Goal: Transaction & Acquisition: Obtain resource

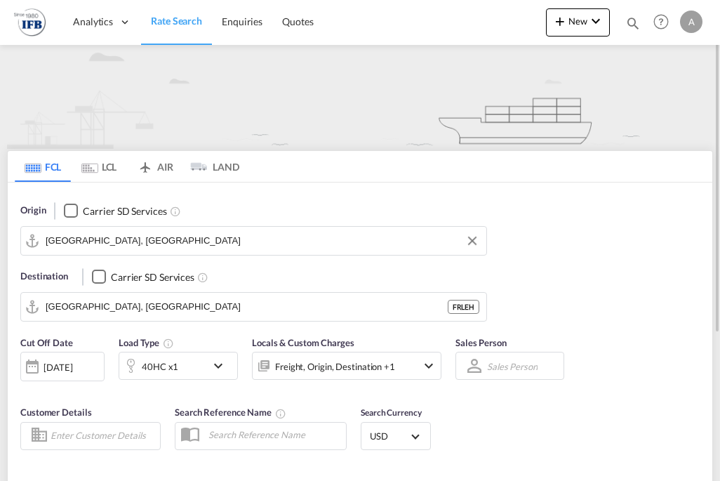
click at [120, 240] on input "[GEOGRAPHIC_DATA], [GEOGRAPHIC_DATA]" at bounding box center [263, 240] width 434 height 21
click at [471, 241] on button "Clear Input" at bounding box center [472, 240] width 21 height 21
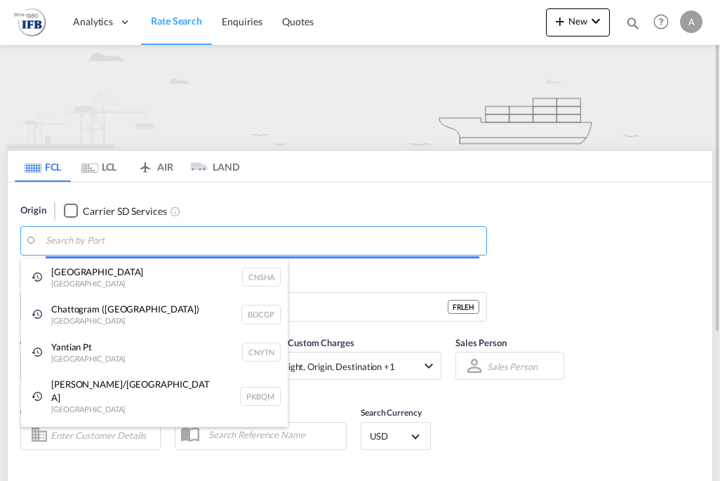
click at [66, 238] on body "Analytics Reports Rate Search Enquiries Quotes Analytics Reports" at bounding box center [360, 240] width 720 height 481
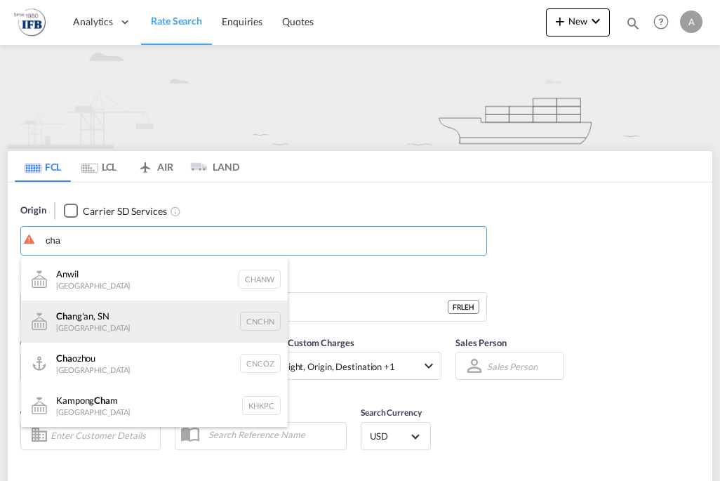
click at [69, 315] on div "Cha ng'an, SN China CNCHN" at bounding box center [154, 321] width 267 height 42
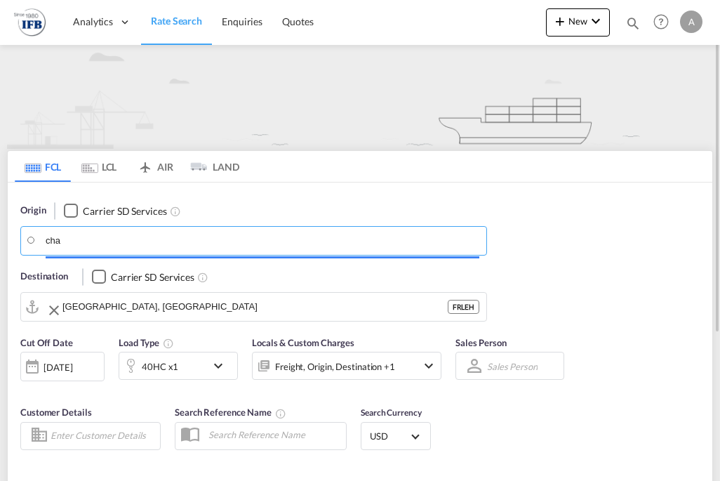
type input "[PERSON_NAME]'an, SN, CNCHN"
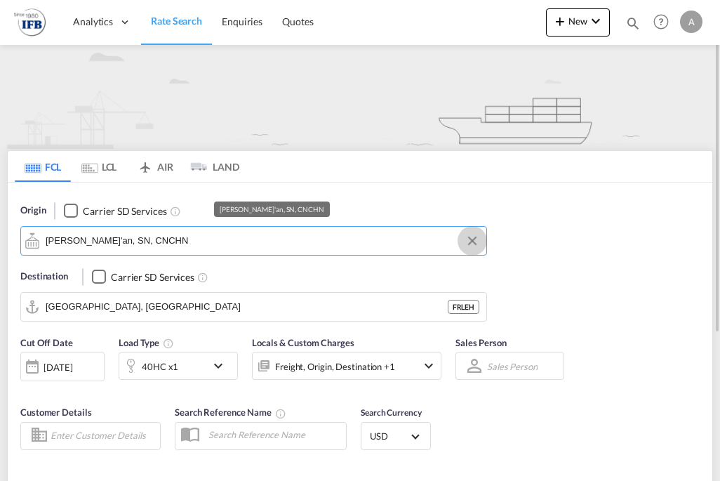
click at [476, 239] on button "Clear Input" at bounding box center [472, 240] width 21 height 21
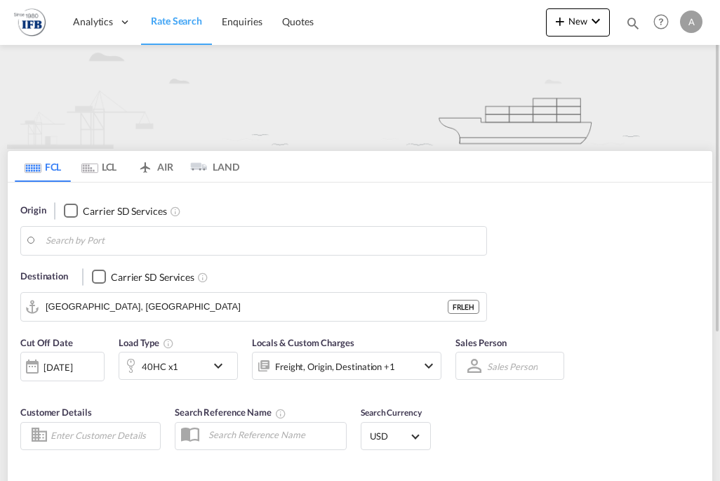
click at [119, 233] on body "Analytics Reports Rate Search Enquiries Quotes Analytics Reports" at bounding box center [360, 240] width 720 height 481
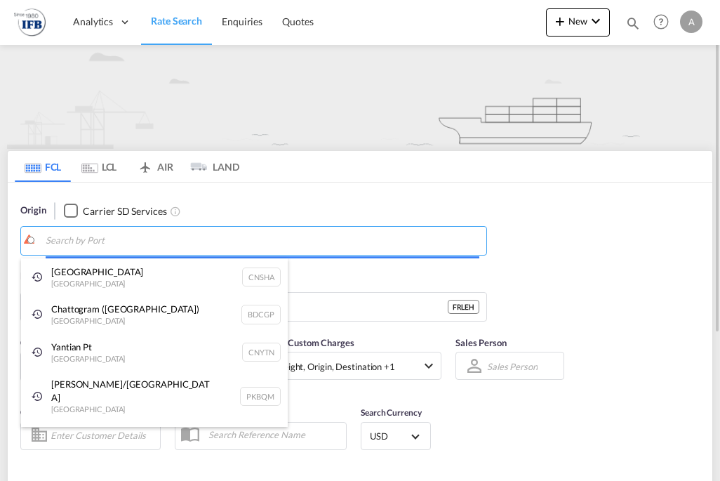
click at [118, 233] on body "Analytics Reports Rate Search Enquiries Quotes Analytics Reports" at bounding box center [360, 240] width 720 height 481
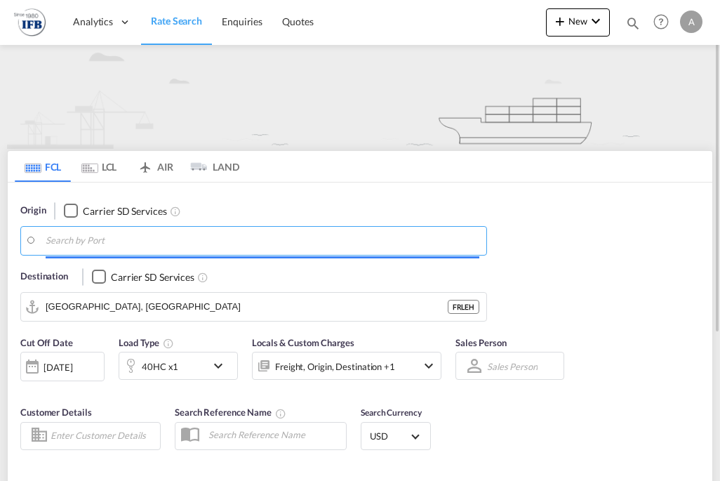
click at [118, 233] on body "Analytics Reports Rate Search Enquiries Quotes Analytics Reports" at bounding box center [360, 240] width 720 height 481
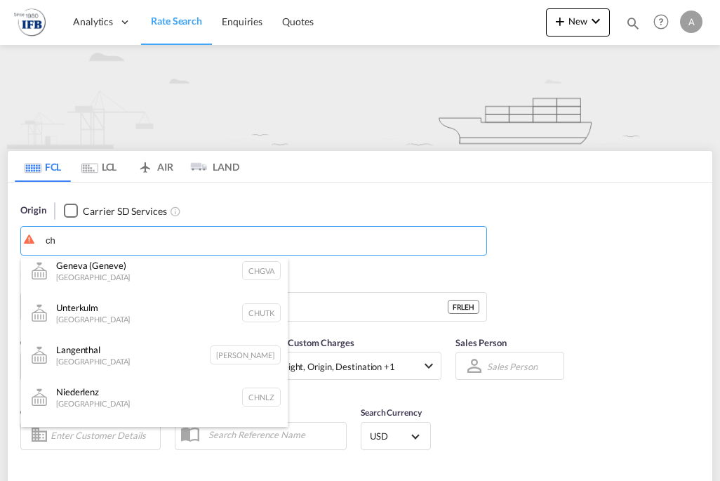
scroll to position [140, 0]
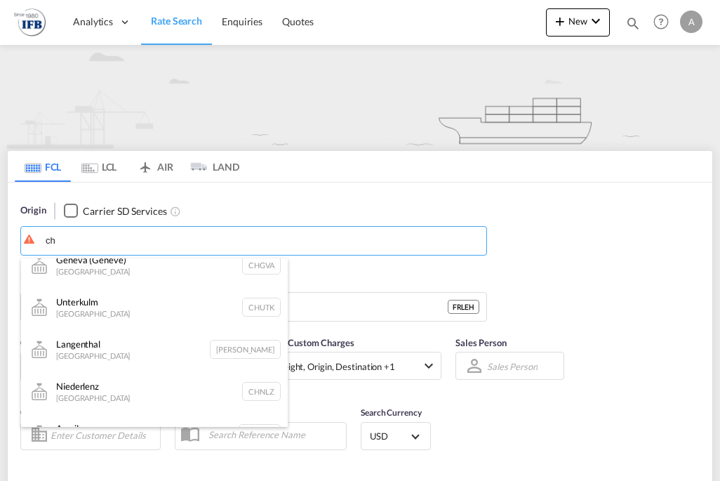
type input "ch"
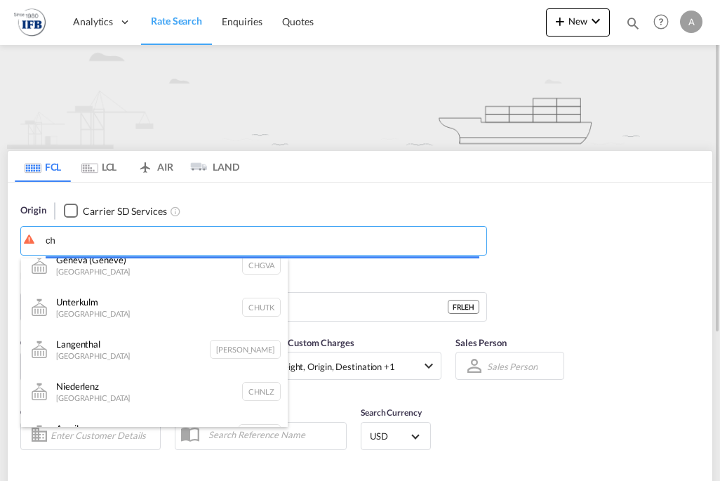
click at [69, 247] on body "Analytics Reports Rate Search Enquiries Quotes Analytics Reports" at bounding box center [360, 240] width 720 height 481
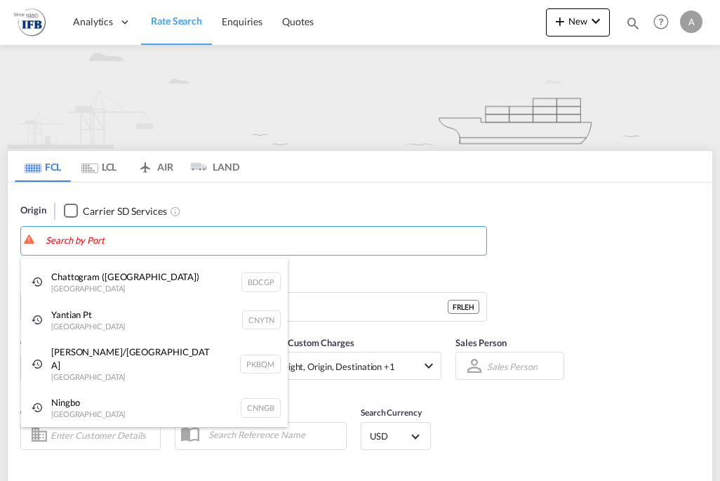
scroll to position [21, 0]
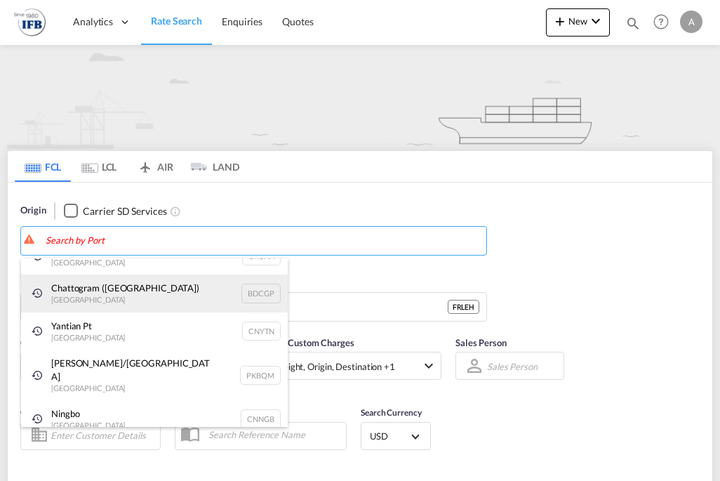
click at [81, 292] on div "Chattogram ([GEOGRAPHIC_DATA]) [GEOGRAPHIC_DATA] BDCGP" at bounding box center [154, 293] width 267 height 38
type input "Chattogram (Chittagong), BDCGP"
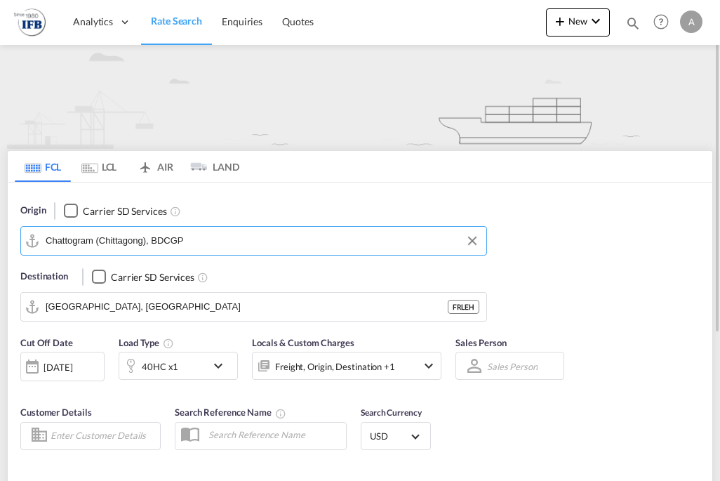
scroll to position [140, 0]
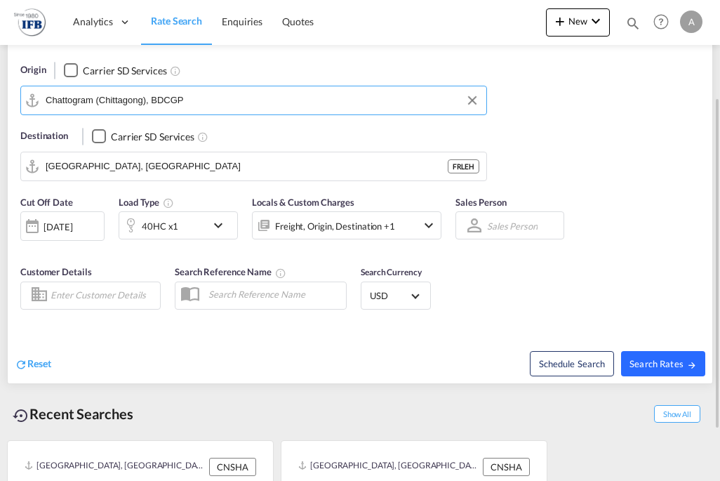
click at [647, 358] on span "Search Rates" at bounding box center [662, 363] width 67 height 11
type input "BDCGP to FRLEH / [DATE]"
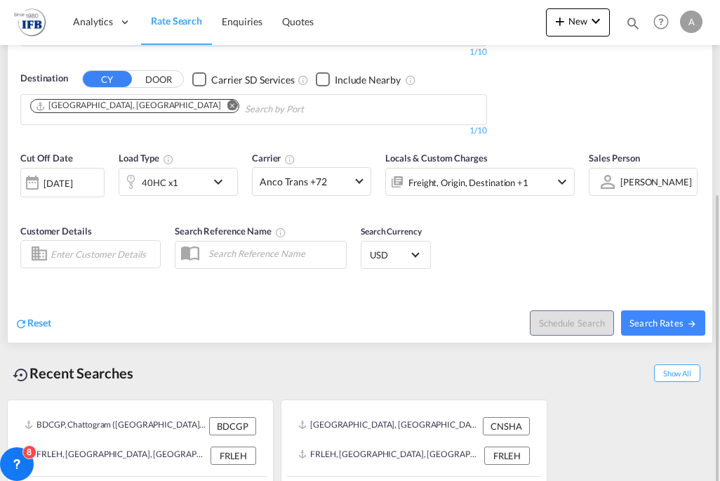
scroll to position [243, 0]
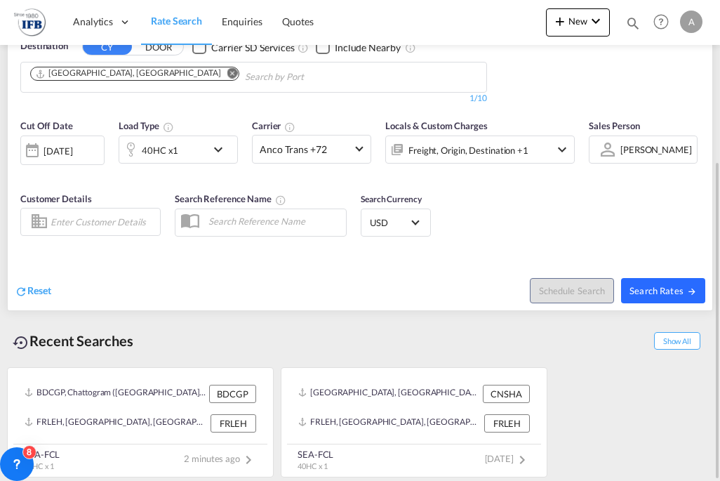
click at [645, 289] on span "Search Rates" at bounding box center [662, 290] width 67 height 11
type input "BDCGP to FRLEH / [DATE]"
